Goal: Transaction & Acquisition: Purchase product/service

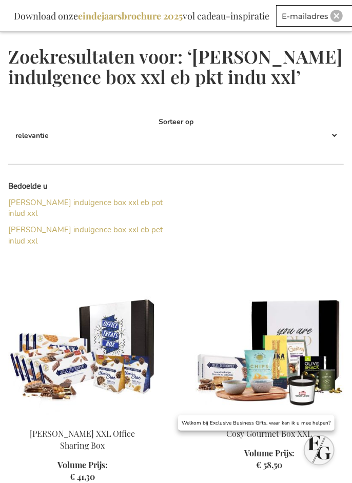
scroll to position [200, 0]
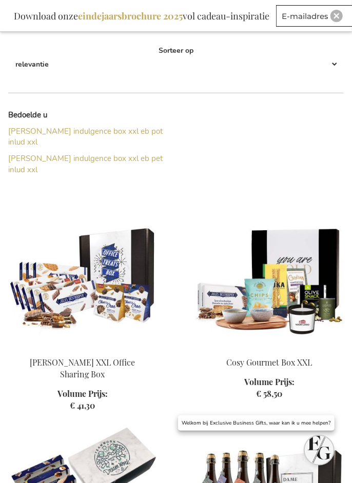
click at [314, 327] on img at bounding box center [269, 275] width 149 height 144
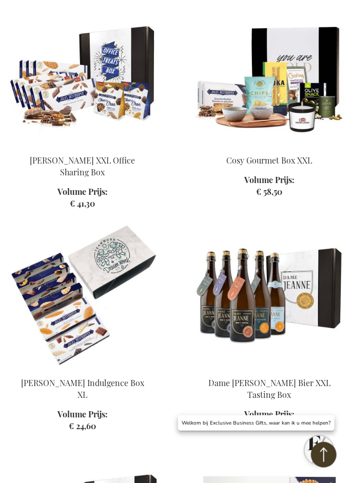
scroll to position [370, 0]
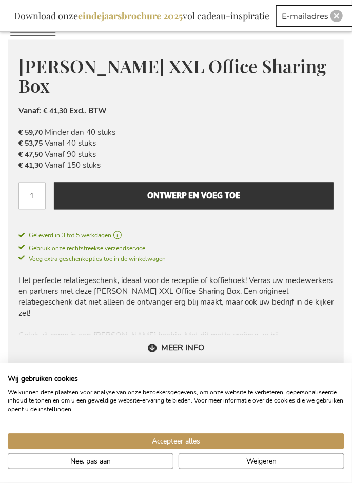
scroll to position [529, 0]
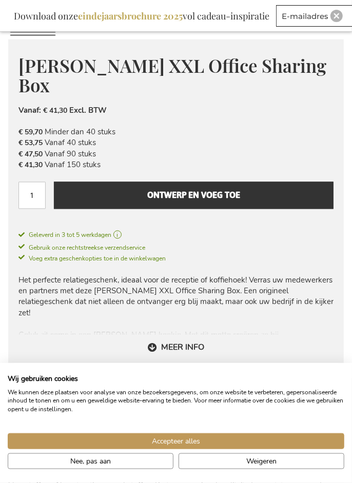
click at [153, 350] on link "Meer info" at bounding box center [176, 347] width 56 height 11
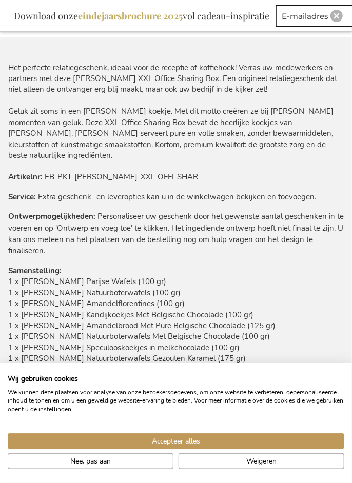
scroll to position [933, 0]
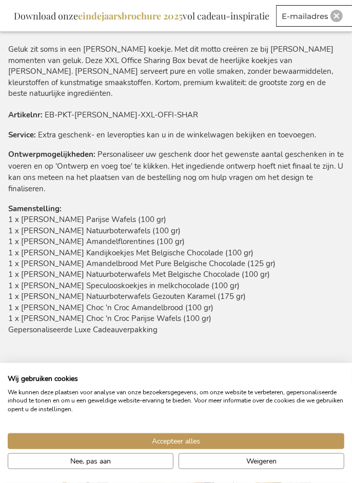
click at [351, 473] on div "Accepteer alles Nee, pas aan Weigeren" at bounding box center [176, 445] width 352 height 55
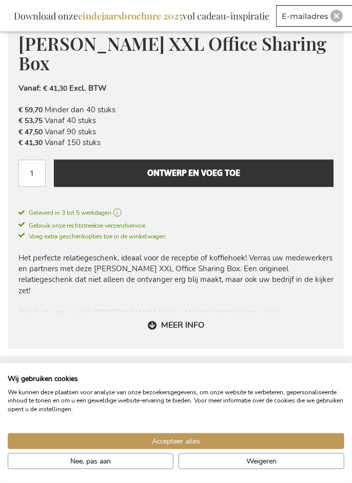
scroll to position [556, 0]
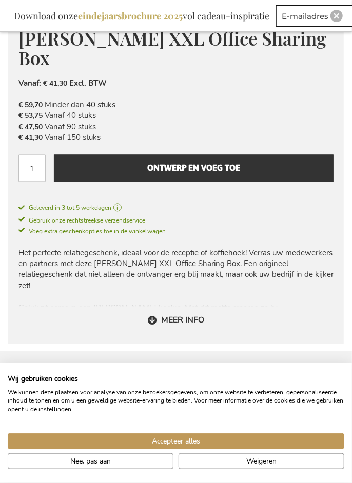
click at [196, 173] on span "Ontwerp en voeg toe" at bounding box center [193, 168] width 93 height 16
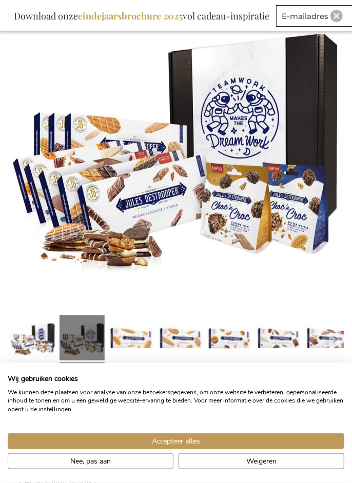
scroll to position [202, 0]
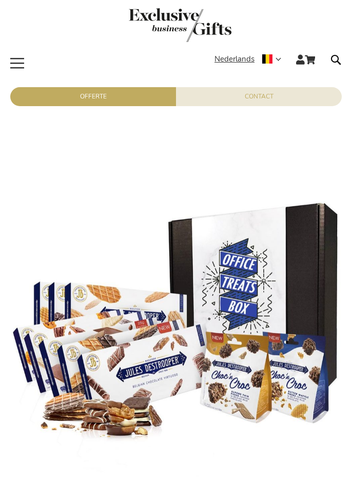
scroll to position [529, 0]
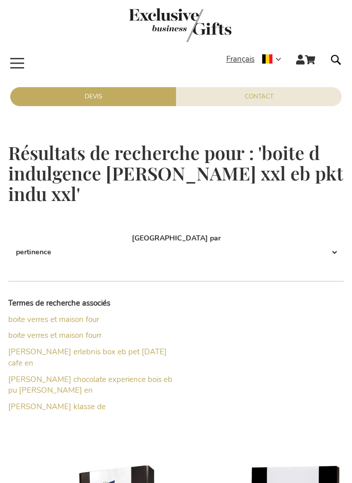
click at [281, 60] on div "Français" at bounding box center [257, 59] width 62 height 12
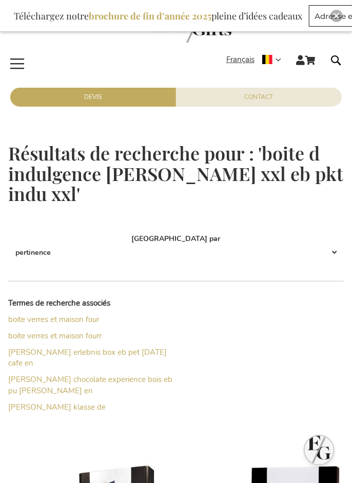
click at [280, 46] on link "store logo" at bounding box center [180, 27] width 344 height 37
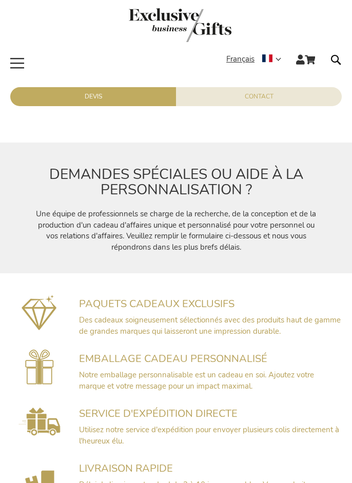
click at [252, 60] on span "Français" at bounding box center [240, 59] width 28 height 12
